Goal: Task Accomplishment & Management: Complete application form

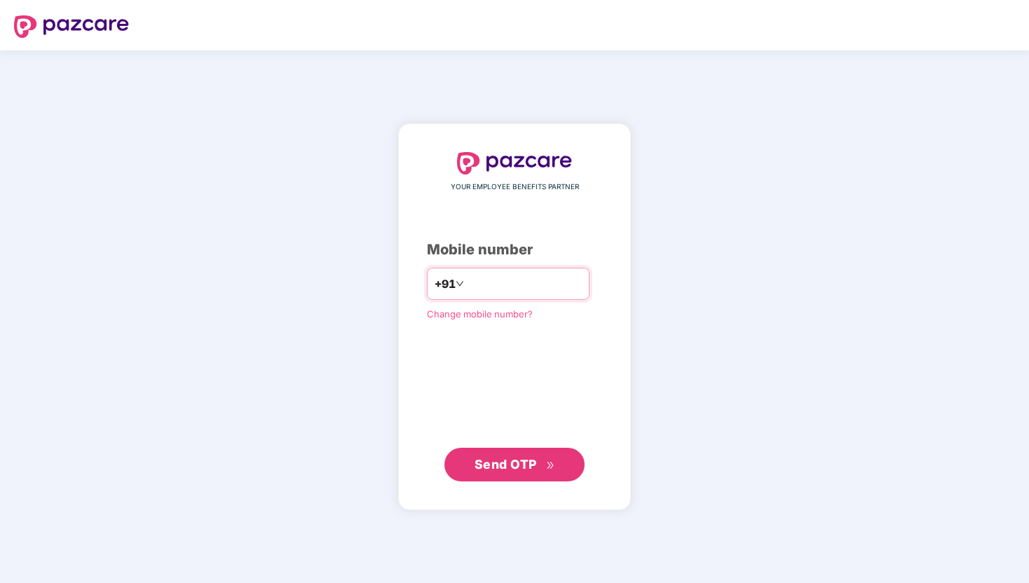
click at [483, 298] on div "+91" at bounding box center [508, 284] width 163 height 32
click at [483, 291] on input "number" at bounding box center [524, 284] width 115 height 22
type input "**********"
click at [560, 457] on button "Send OTP" at bounding box center [514, 465] width 140 height 34
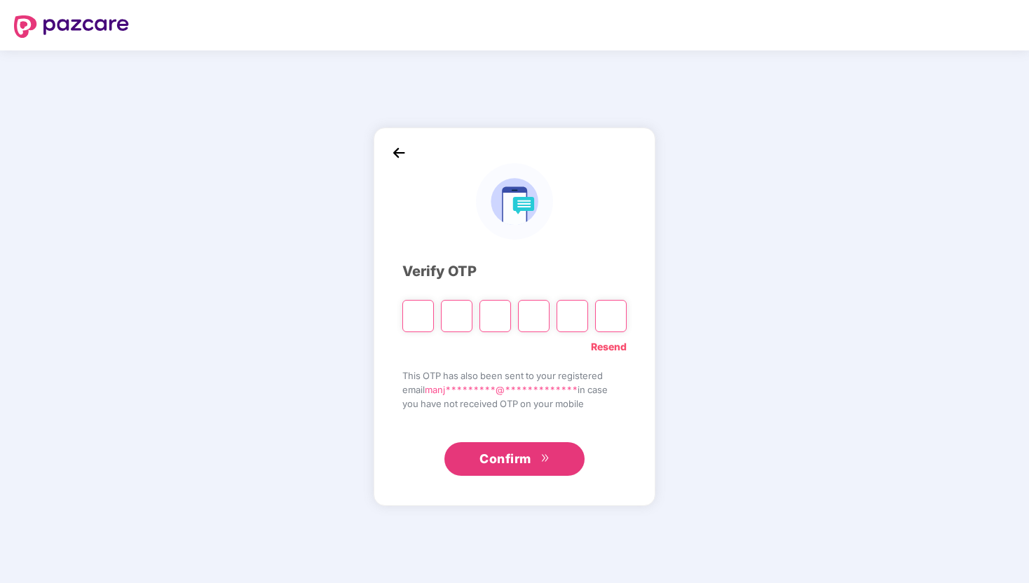
paste input "*"
type input "*"
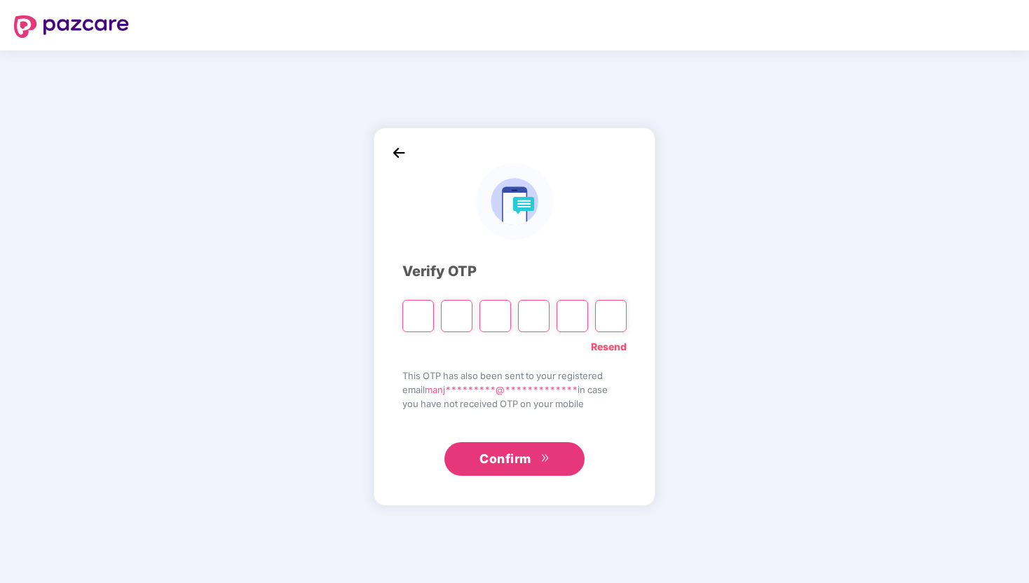
type input "*"
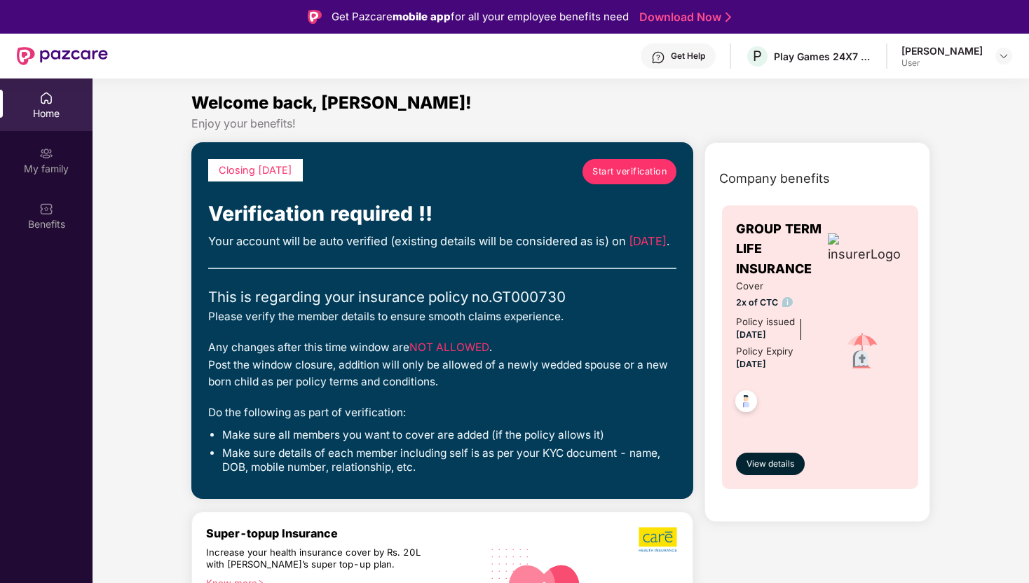
click at [624, 167] on span "Start verification" at bounding box center [629, 172] width 74 height 14
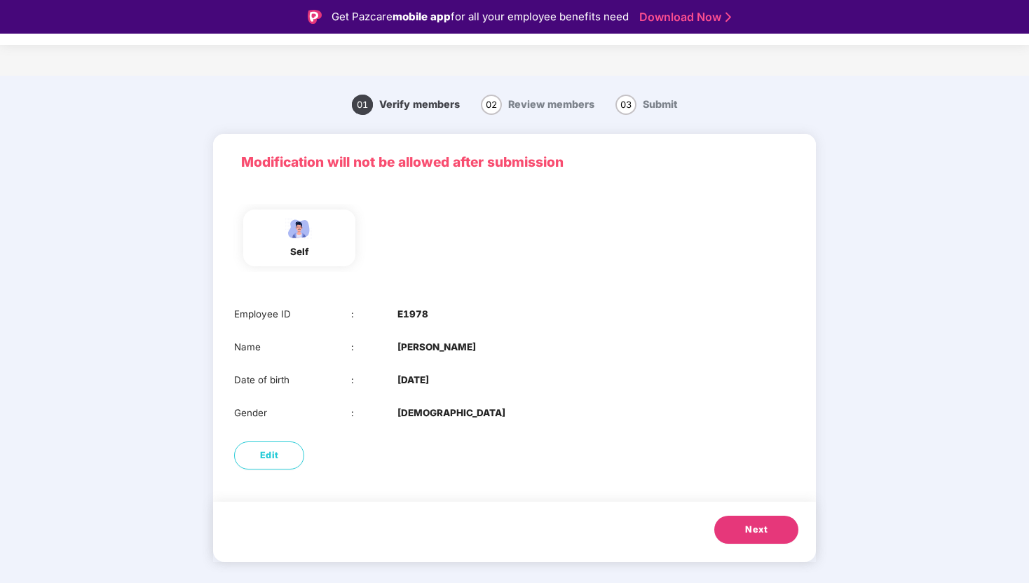
click at [766, 531] on span "Next" at bounding box center [756, 530] width 22 height 14
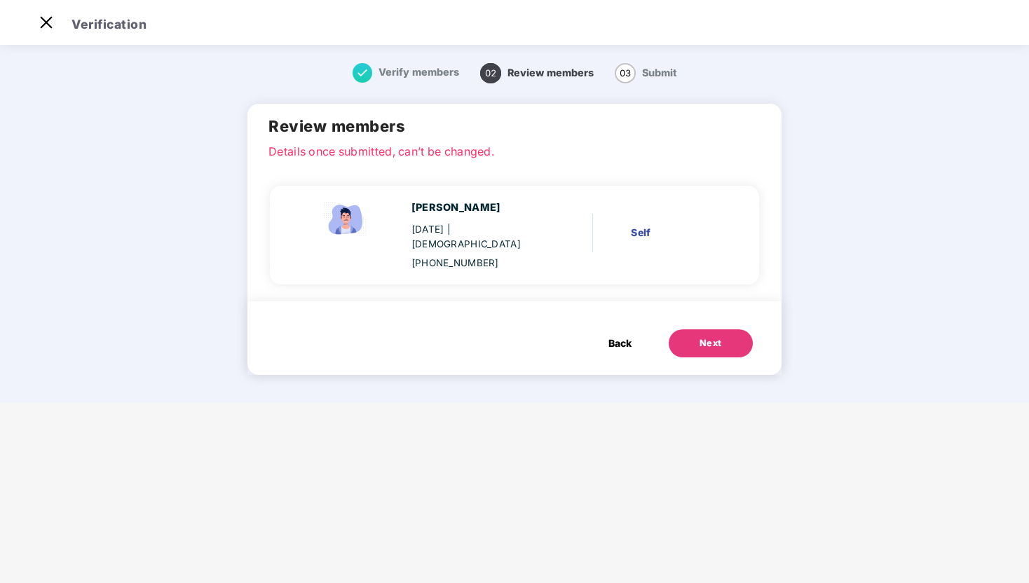
click at [708, 336] on div "Next" at bounding box center [710, 343] width 22 height 14
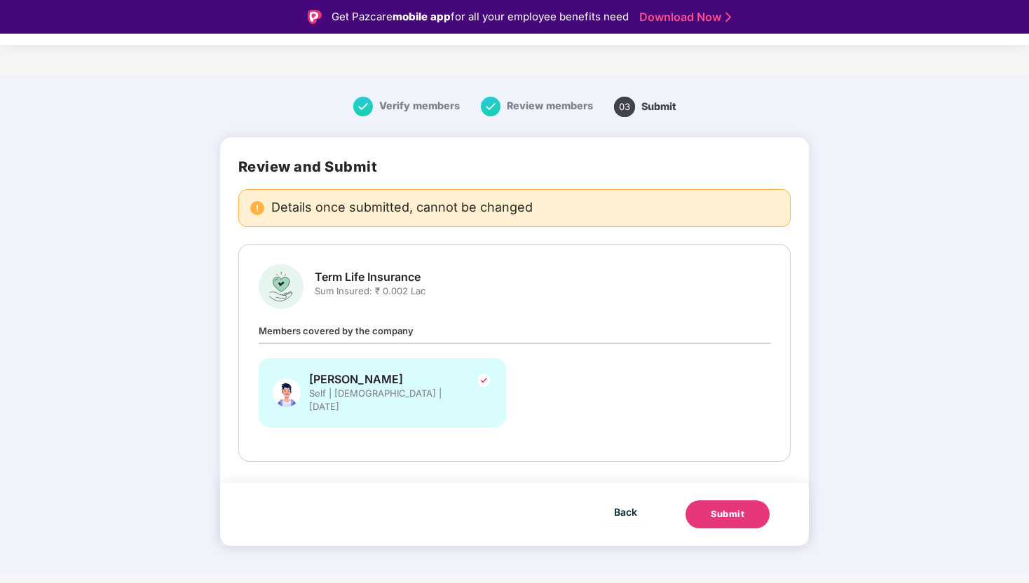
click at [388, 291] on span "Sum Insured: ₹ 0.002 Lac" at bounding box center [370, 290] width 111 height 13
click at [702, 501] on button "Submit" at bounding box center [727, 514] width 84 height 28
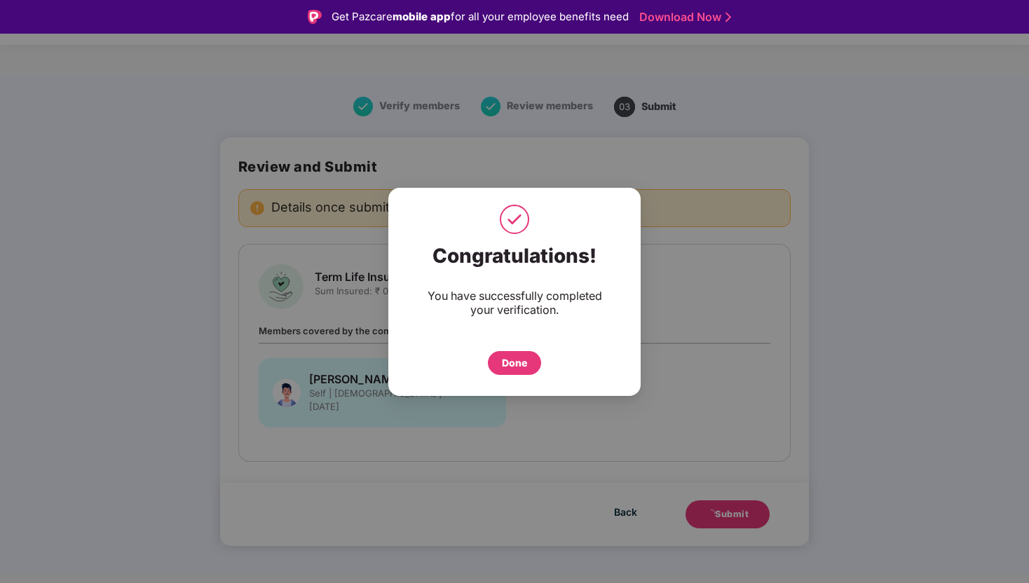
click at [516, 363] on div "Done" at bounding box center [514, 362] width 25 height 15
